Goal: Find specific page/section: Find specific page/section

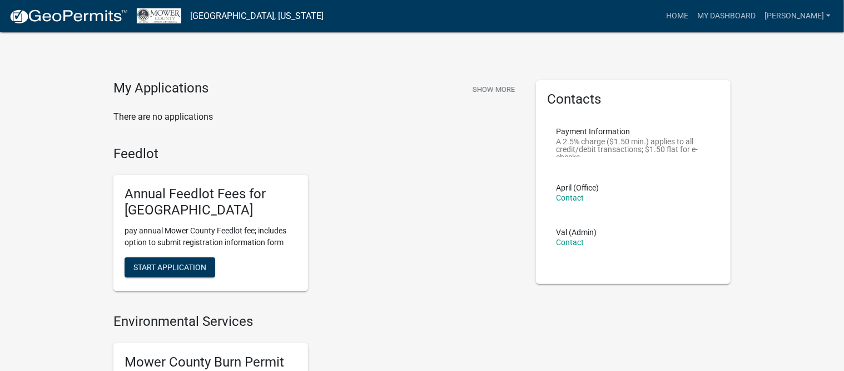
click at [87, 17] on img at bounding box center [68, 16] width 119 height 17
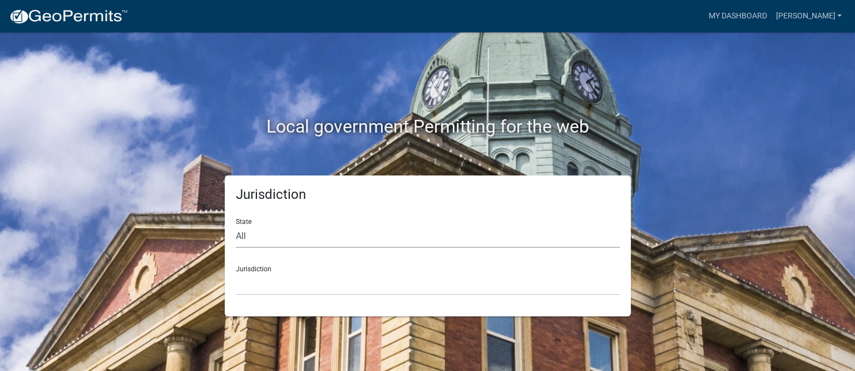
click at [258, 238] on select "All [US_STATE] [US_STATE] [US_STATE] [US_STATE] [US_STATE] [US_STATE] [US_STATE…" at bounding box center [428, 236] width 384 height 23
select select "[US_STATE]"
click at [236, 225] on select "All [US_STATE] [US_STATE] [US_STATE] [US_STATE] [US_STATE] [US_STATE] [US_STATE…" at bounding box center [428, 236] width 384 height 23
click at [305, 282] on select "[GEOGRAPHIC_DATA], [US_STATE] [GEOGRAPHIC_DATA], [US_STATE] [GEOGRAPHIC_DATA], …" at bounding box center [428, 283] width 384 height 23
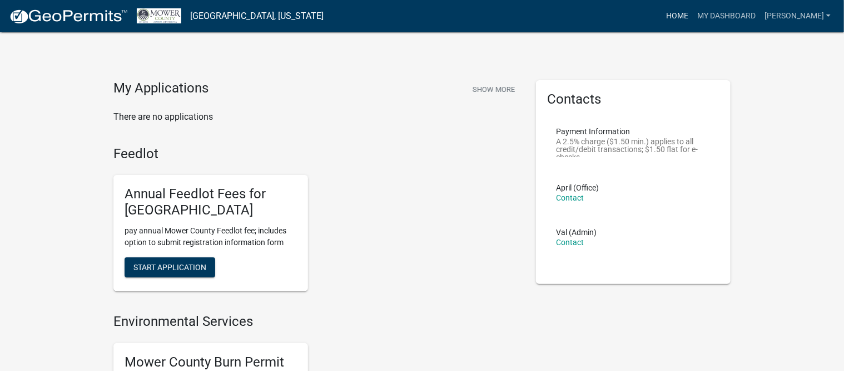
click at [687, 11] on link "Home" at bounding box center [677, 16] width 31 height 21
